Goal: Task Accomplishment & Management: Use online tool/utility

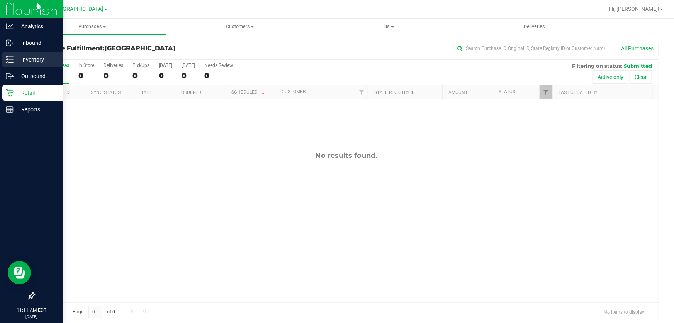
click at [10, 58] on icon at bounding box center [10, 60] width 8 height 8
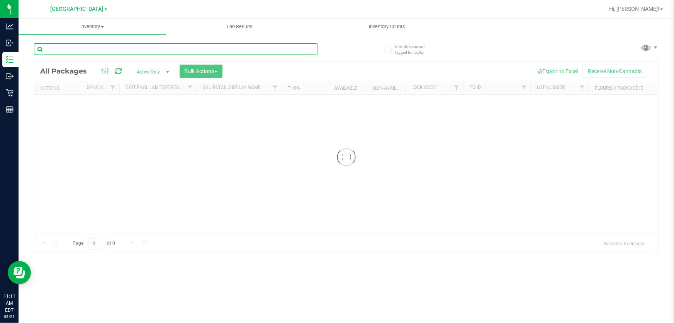
click at [142, 47] on input "text" at bounding box center [176, 49] width 284 height 12
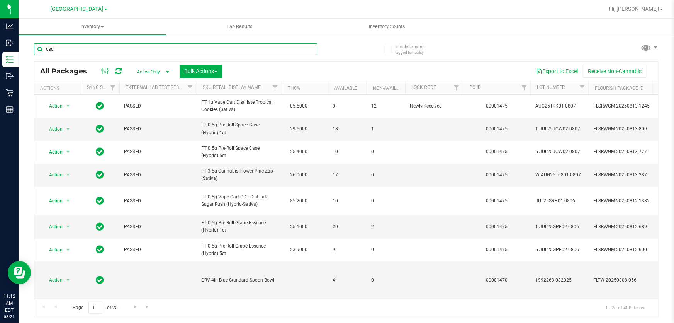
type input "dsd"
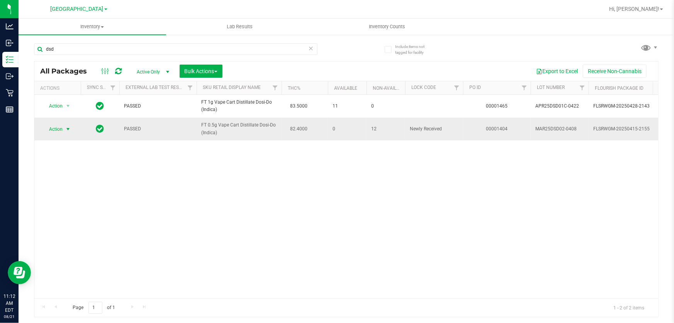
click at [56, 131] on span "Action" at bounding box center [52, 129] width 21 height 11
click at [65, 225] on li "Unlock package" at bounding box center [67, 231] width 49 height 12
